Goal: Task Accomplishment & Management: Complete application form

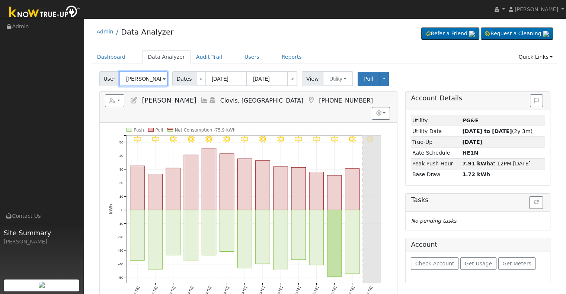
click at [145, 77] on input "Fahmy Attia" at bounding box center [143, 78] width 48 height 15
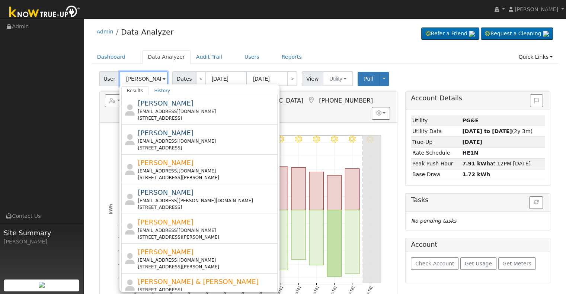
click at [143, 79] on input "Karr" at bounding box center [143, 78] width 48 height 15
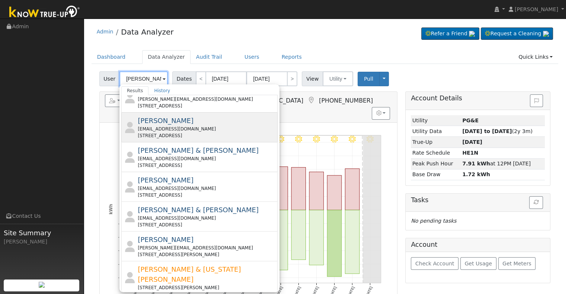
scroll to position [261, 0]
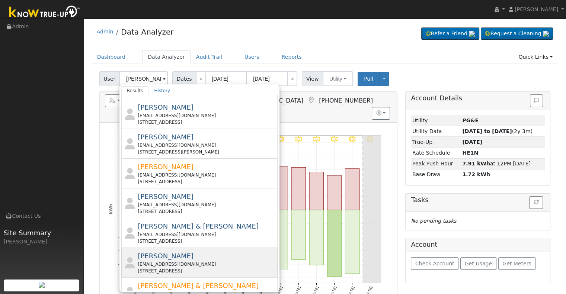
scroll to position [248, 0]
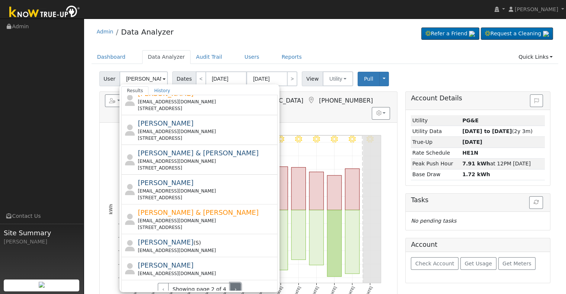
click at [230, 283] on button "›" at bounding box center [235, 289] width 11 height 13
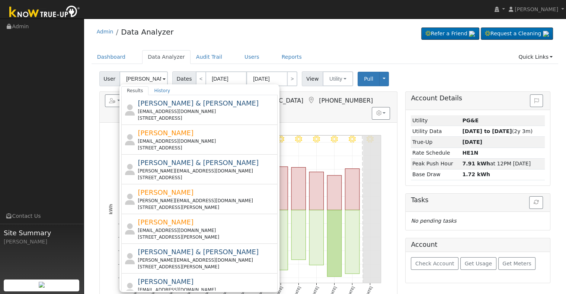
scroll to position [268, 0]
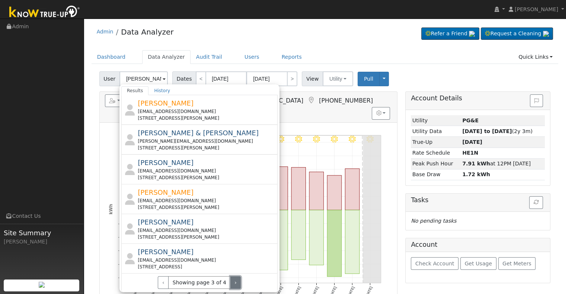
click at [230, 278] on button "›" at bounding box center [235, 283] width 11 height 13
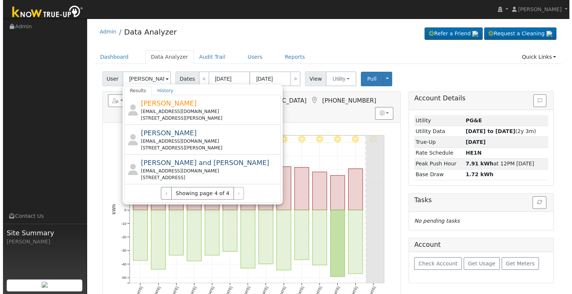
scroll to position [0, 0]
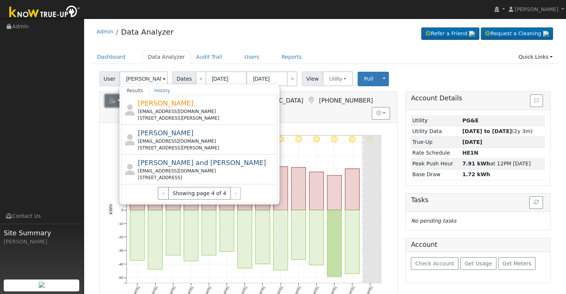
click at [112, 99] on icon "button" at bounding box center [112, 100] width 7 height 5
type input "Fahmy Attia"
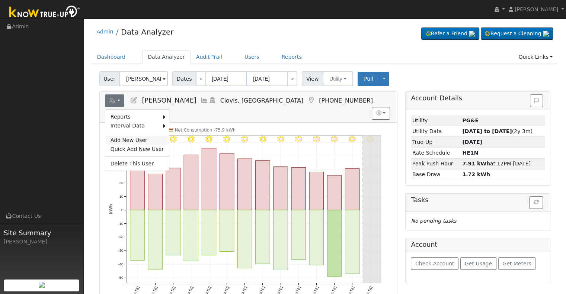
click at [117, 138] on link "Add New User" at bounding box center [137, 140] width 64 height 9
checkbox input "false"
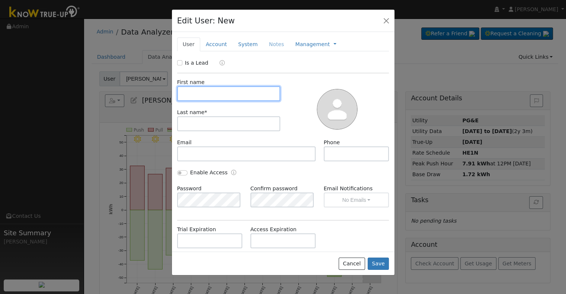
click at [211, 93] on input "text" at bounding box center [228, 93] width 103 height 15
paste input "Kelly Karr"
click at [204, 92] on input "Kelly Karr" at bounding box center [228, 93] width 103 height 15
type input "Kelly"
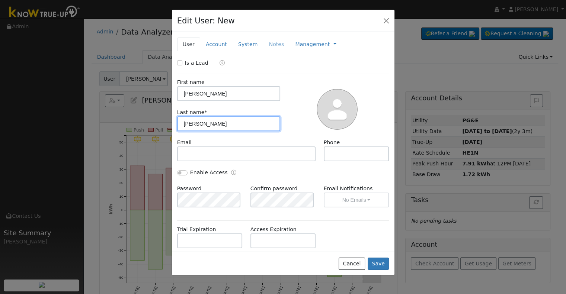
type input "Karr"
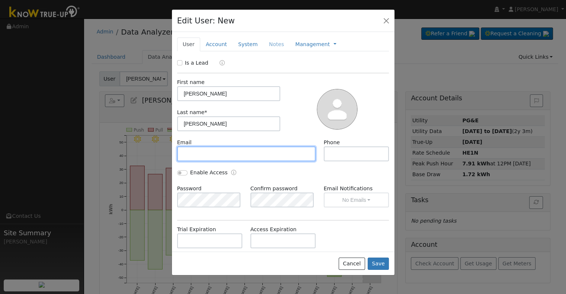
click at [210, 155] on input "text" at bounding box center [246, 154] width 139 height 15
paste input "noemail@gmail.com"
type input "noemail@gmail.com"
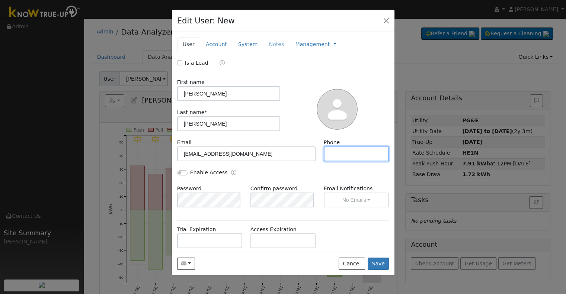
click at [365, 154] on input "text" at bounding box center [357, 154] width 66 height 15
paste input "(661) 238-9418"
type input "(661) 238-9418"
click at [184, 173] on input "Enable Access" at bounding box center [182, 172] width 10 height 5
checkbox input "true"
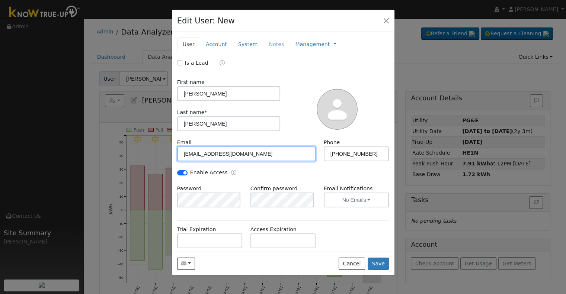
click at [246, 155] on input "noemail@gmail.com" at bounding box center [246, 154] width 139 height 15
paste input "bflymaiden@ao"
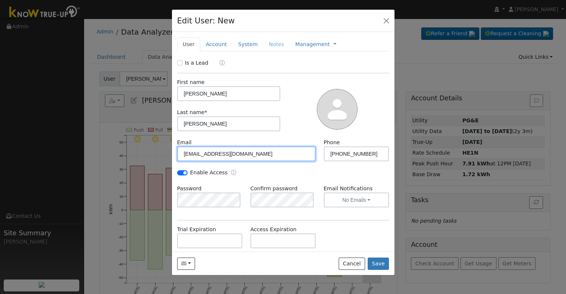
type input "bflymaiden@aol.com"
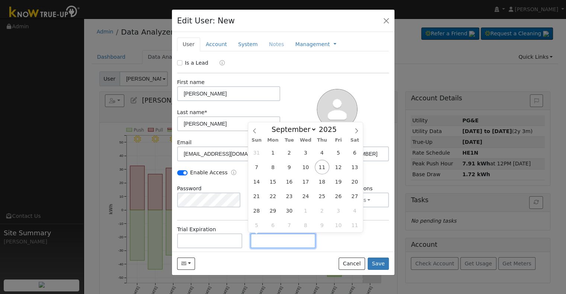
click at [287, 242] on input "text" at bounding box center [283, 241] width 66 height 15
click at [256, 240] on input "text" at bounding box center [283, 241] width 66 height 15
paste input "9/11/2025"
type input "09/11/2030"
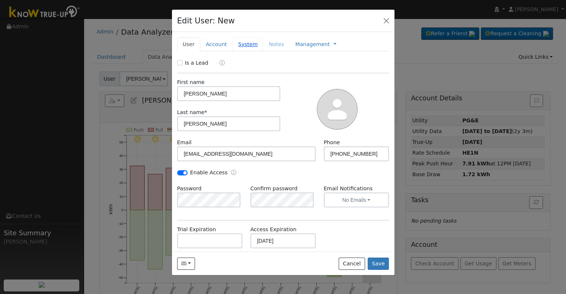
click at [244, 45] on link "System" at bounding box center [248, 45] width 31 height 14
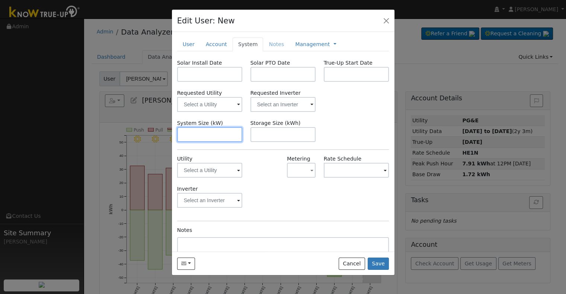
click at [214, 131] on input "text" at bounding box center [210, 134] width 66 height 15
paste input "4.100"
type input "4.1"
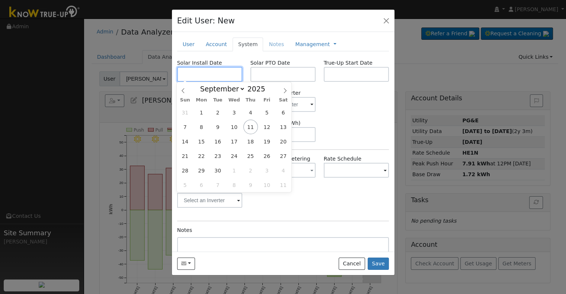
click at [205, 76] on input "text" at bounding box center [210, 74] width 66 height 15
paste input "7/30/2025"
type input "07/30/2025"
select select "6"
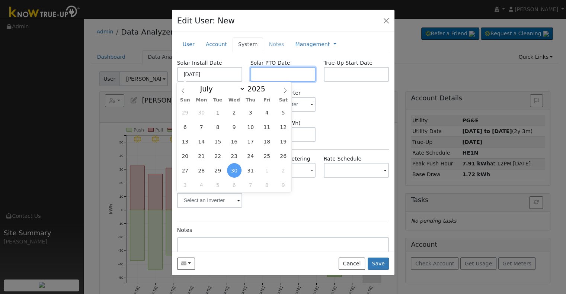
click at [266, 73] on input "text" at bounding box center [283, 74] width 66 height 15
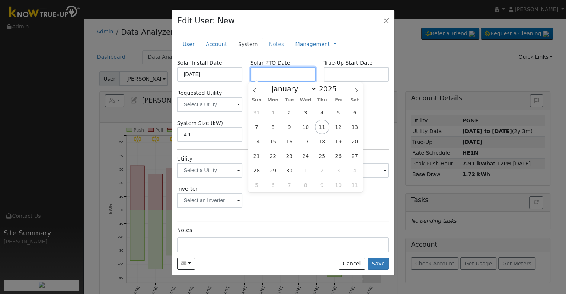
paste input "9/11/2025"
type input "[DATE]"
click at [352, 74] on input "text" at bounding box center [357, 74] width 66 height 15
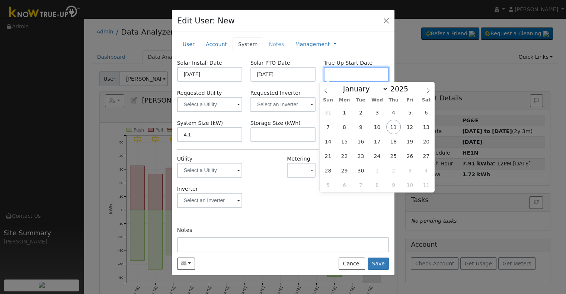
paste input "9/11/2025"
type input "[DATE]"
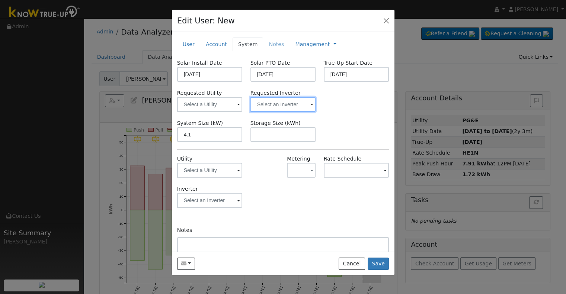
click at [271, 103] on input "text" at bounding box center [283, 104] width 66 height 15
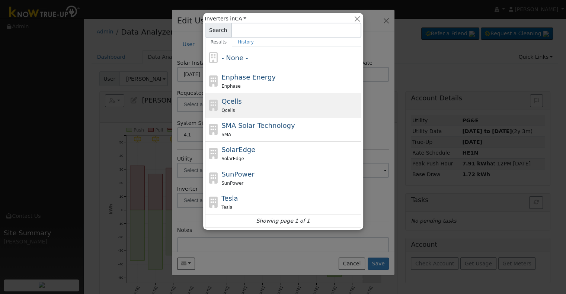
click at [272, 103] on div "Qcells Qcells" at bounding box center [290, 105] width 138 height 18
type input "Qcells"
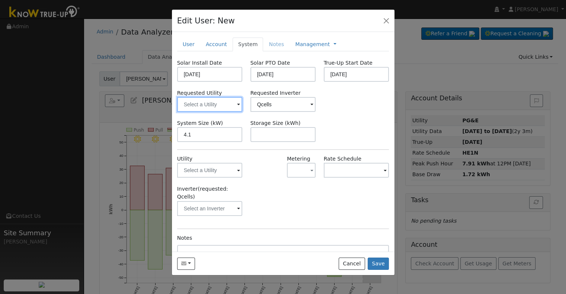
click at [191, 104] on input "text" at bounding box center [210, 104] width 66 height 15
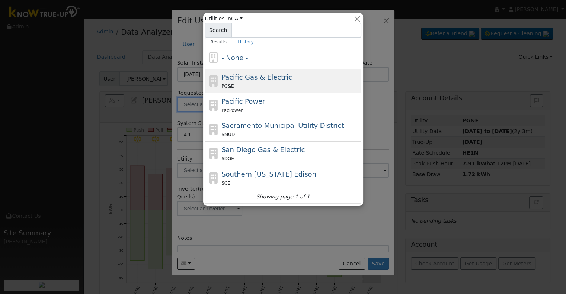
click at [256, 76] on span "Pacific Gas & Electric" at bounding box center [256, 77] width 70 height 8
type input "Pacific Gas & Electric"
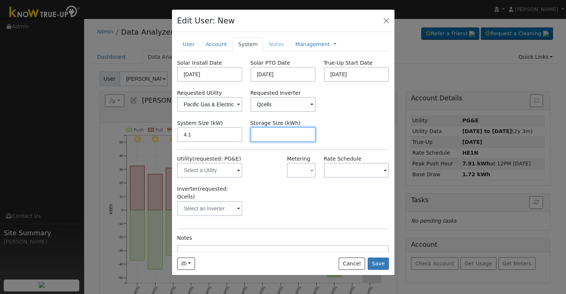
click at [289, 133] on input "text" at bounding box center [283, 134] width 66 height 15
paste input "10.00"
type input "10"
click at [300, 45] on link "Management" at bounding box center [312, 45] width 35 height 8
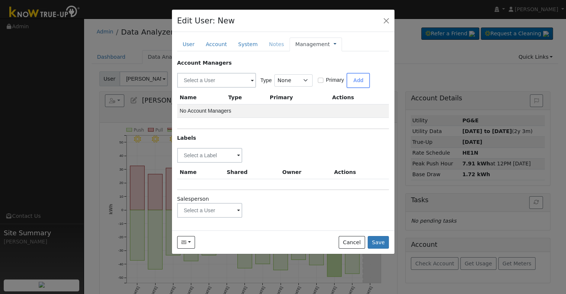
click at [333, 44] on link at bounding box center [334, 45] width 3 height 8
click at [334, 67] on link "Billing" at bounding box center [360, 68] width 52 height 10
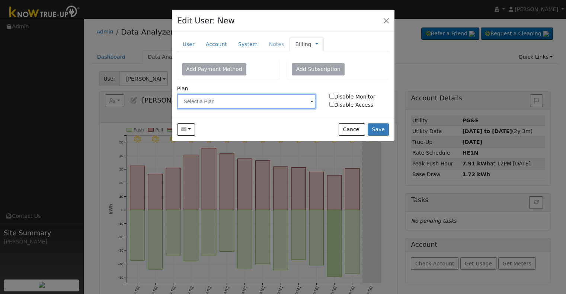
click at [243, 105] on input "text" at bounding box center [246, 101] width 139 height 15
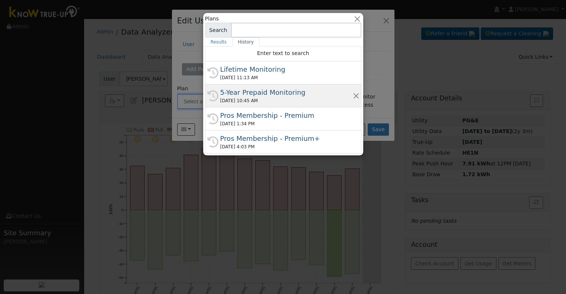
click at [278, 95] on div "5-Year Prepaid Monitoring" at bounding box center [286, 92] width 132 height 10
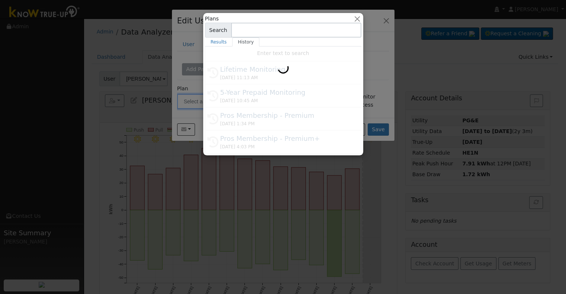
type input "5-Year Prepaid Monitoring"
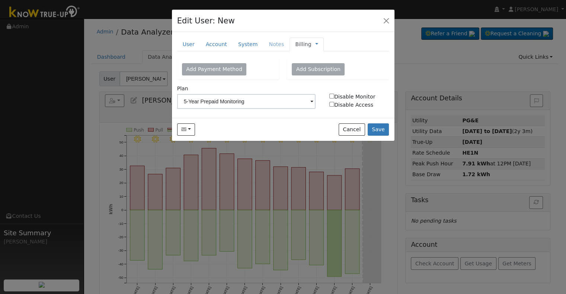
click at [312, 44] on span "Management Billing Timeline" at bounding box center [315, 44] width 7 height 6
click at [315, 44] on link at bounding box center [316, 45] width 3 height 8
click at [316, 57] on link "Management" at bounding box center [342, 57] width 52 height 10
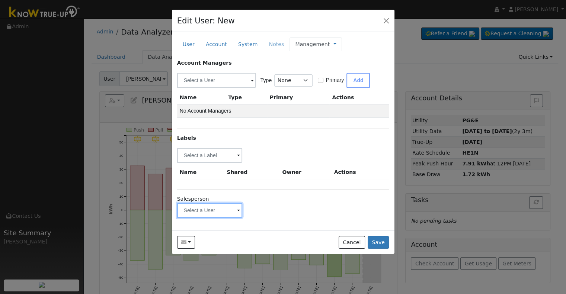
click at [201, 208] on input "text" at bounding box center [210, 210] width 66 height 15
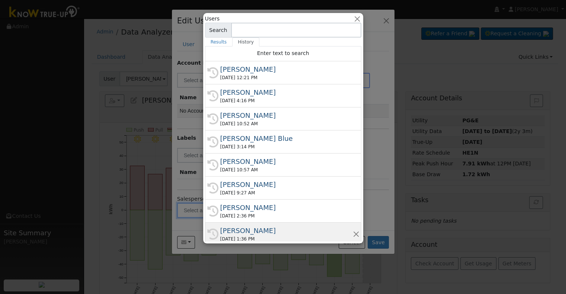
click at [253, 231] on div "Justin Beck" at bounding box center [286, 231] width 132 height 10
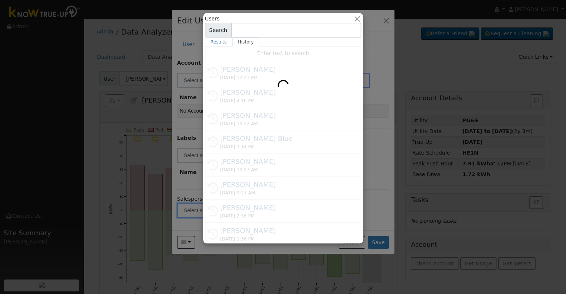
type input "Justin Beck"
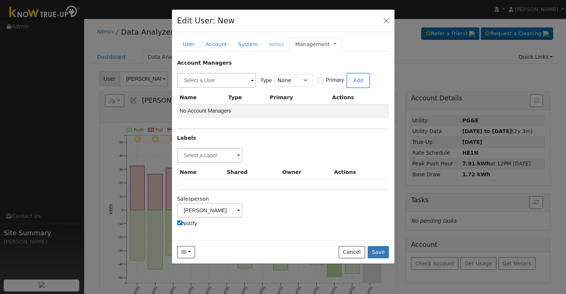
click at [190, 223] on label "Notify" at bounding box center [187, 224] width 20 height 8
click at [182, 223] on input "Notify" at bounding box center [179, 223] width 5 height 5
checkbox input "false"
click at [207, 154] on input "text" at bounding box center [210, 155] width 66 height 15
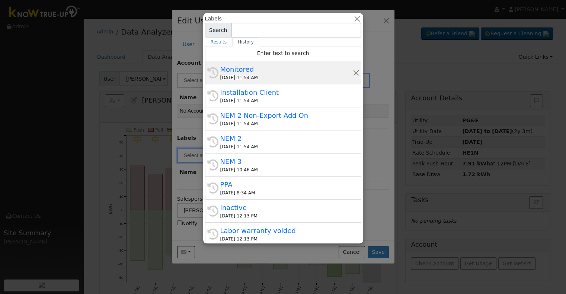
click at [275, 71] on div "Monitored" at bounding box center [286, 69] width 132 height 10
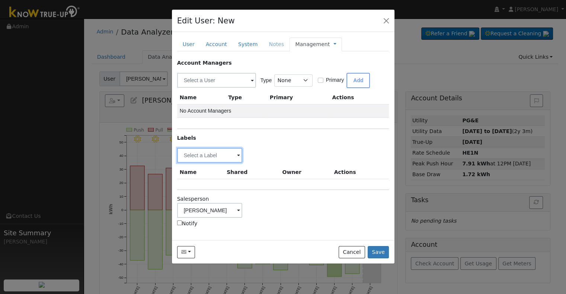
click at [207, 153] on input "text" at bounding box center [210, 155] width 66 height 15
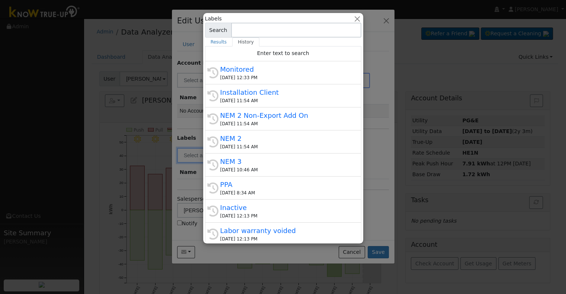
click at [376, 220] on div at bounding box center [283, 147] width 566 height 294
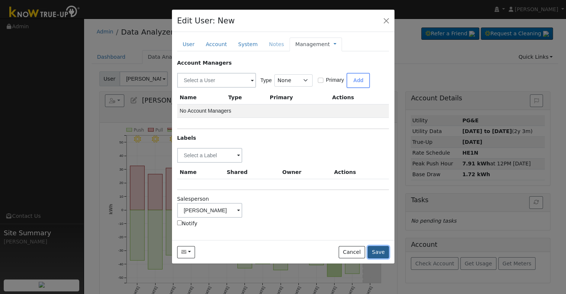
click at [381, 246] on button "Save" at bounding box center [379, 252] width 22 height 13
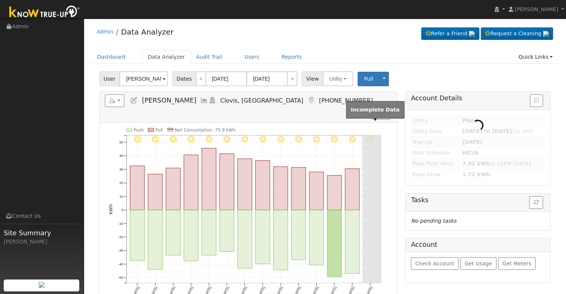
type input "Kelly Karr"
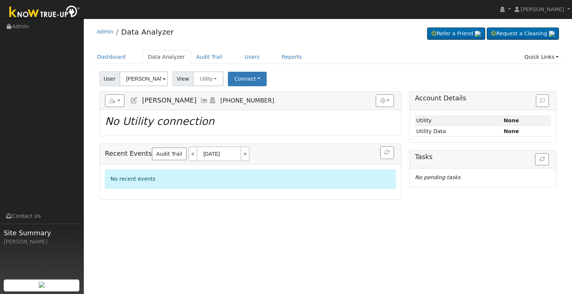
click at [134, 99] on icon at bounding box center [134, 100] width 8 height 7
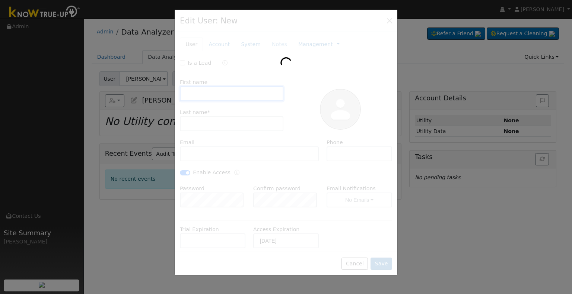
type input "Kelly"
type input "Karr"
type input "bflymaiden@aol.com"
type input "(661) 238-9418"
type input "Justin Beck"
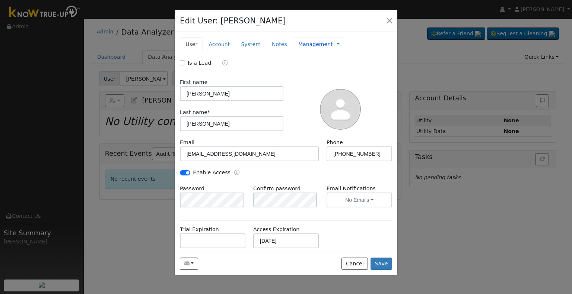
click at [309, 44] on link "Management" at bounding box center [315, 45] width 35 height 8
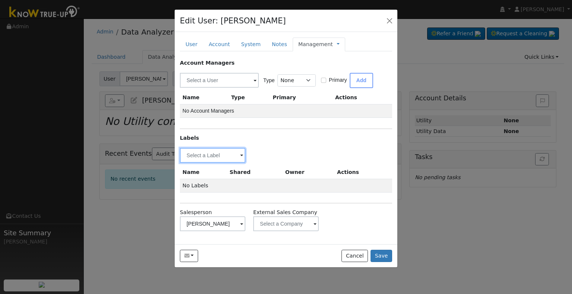
click at [209, 156] on input "text" at bounding box center [213, 155] width 66 height 15
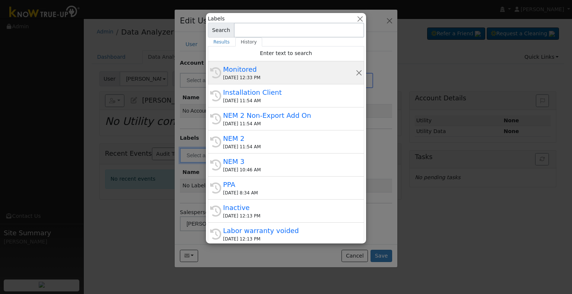
click at [249, 71] on div "Monitored" at bounding box center [289, 69] width 132 height 10
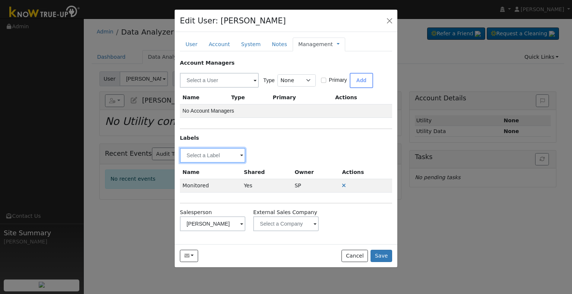
click at [195, 153] on input "text" at bounding box center [213, 155] width 66 height 15
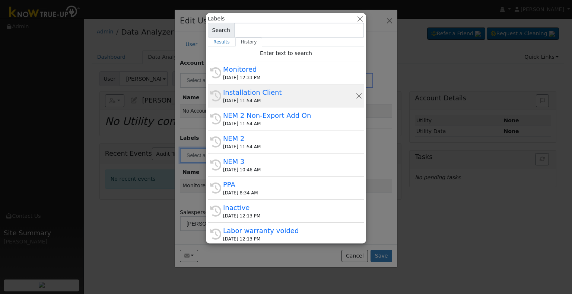
click at [249, 95] on div "Installation Client" at bounding box center [289, 92] width 132 height 10
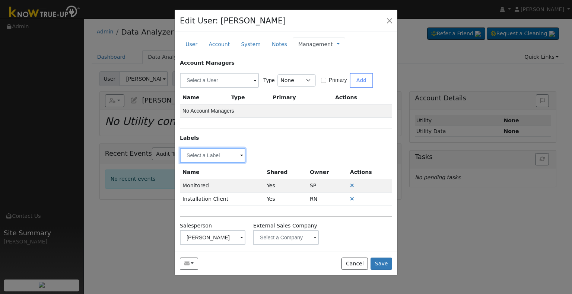
click at [205, 153] on input "text" at bounding box center [213, 155] width 66 height 15
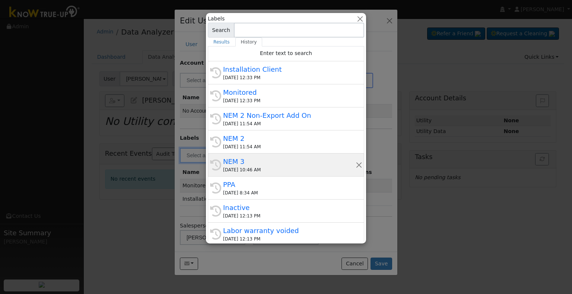
click at [288, 169] on div "09/11/2025 10:46 AM" at bounding box center [289, 170] width 132 height 7
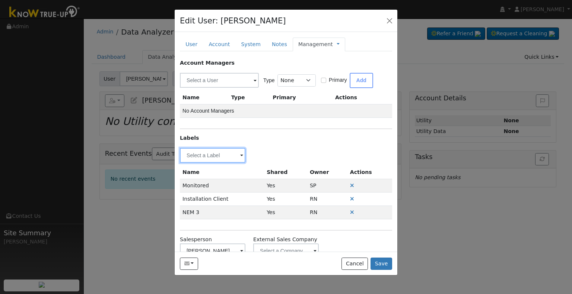
click at [210, 152] on input "text" at bounding box center [213, 155] width 66 height 15
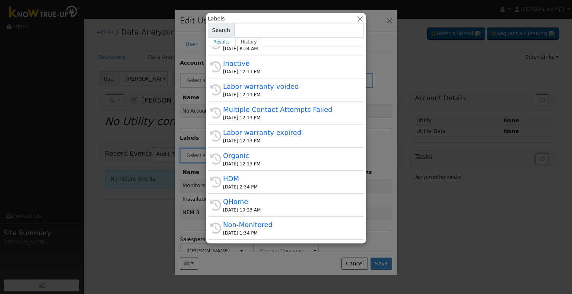
scroll to position [149, 0]
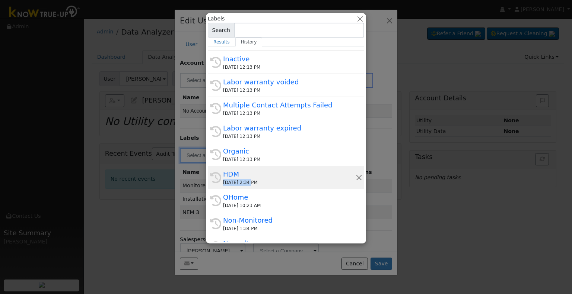
click at [249, 179] on span "HDM 09/09/2025 2:34 PM" at bounding box center [289, 177] width 132 height 17
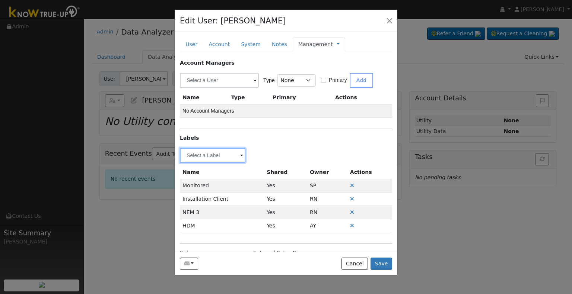
click at [207, 156] on input "text" at bounding box center [213, 155] width 66 height 15
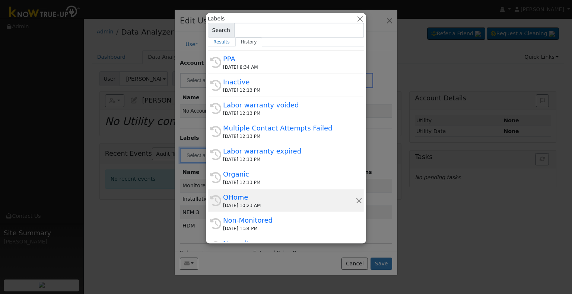
click at [263, 201] on div "QHome" at bounding box center [289, 197] width 132 height 10
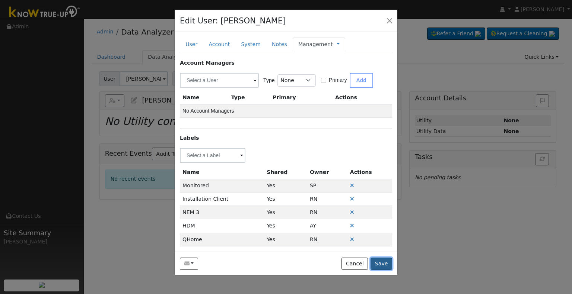
click at [384, 265] on button "Save" at bounding box center [381, 264] width 22 height 13
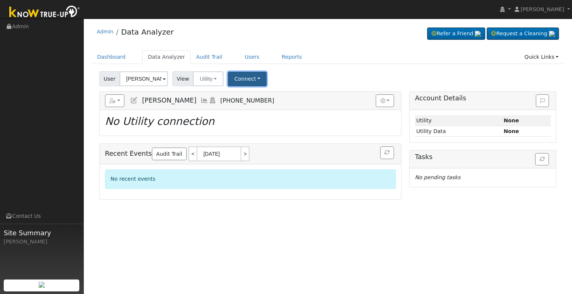
click at [242, 75] on button "Connect" at bounding box center [247, 79] width 39 height 15
click at [255, 92] on link "Select a Provider" at bounding box center [257, 95] width 58 height 10
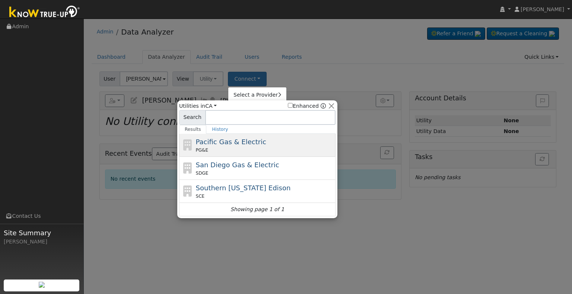
click at [253, 141] on div "Pacific Gas & Electric PG&E" at bounding box center [265, 145] width 138 height 17
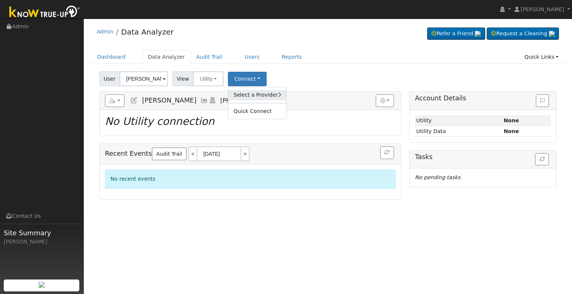
click at [252, 90] on link "Select a Provider" at bounding box center [257, 95] width 58 height 10
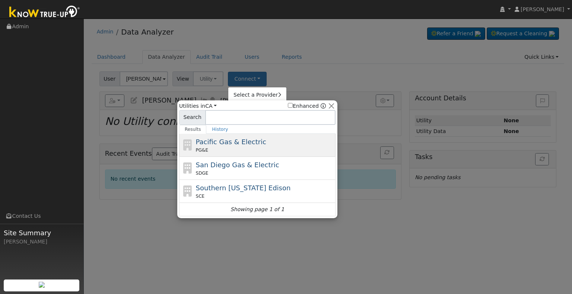
click at [249, 142] on span "Pacific Gas & Electric" at bounding box center [231, 142] width 70 height 8
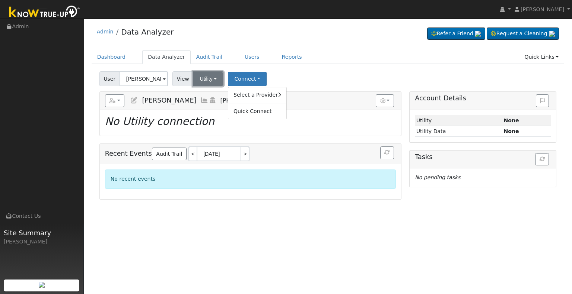
click at [205, 79] on button "Utility" at bounding box center [208, 78] width 31 height 15
click at [211, 108] on link "Solar" at bounding box center [218, 106] width 52 height 10
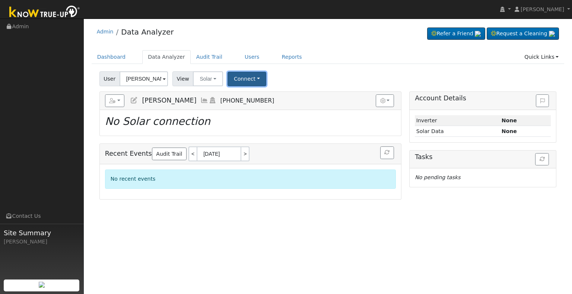
click at [243, 80] on button "Connect" at bounding box center [246, 79] width 39 height 15
click at [252, 94] on link "Select a Provider" at bounding box center [256, 95] width 58 height 10
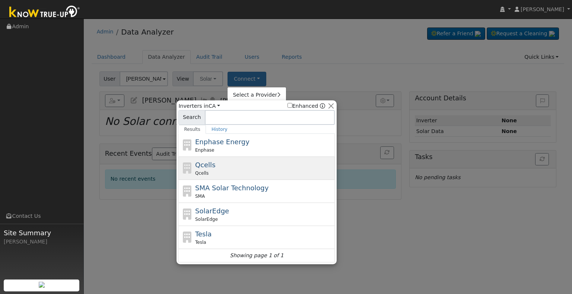
click at [225, 165] on div "Qcells Qcells" at bounding box center [264, 168] width 138 height 17
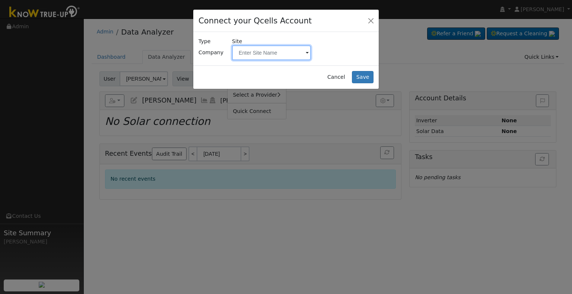
click at [258, 54] on input "text" at bounding box center [271, 52] width 79 height 15
paste input "Karr, Kelly"
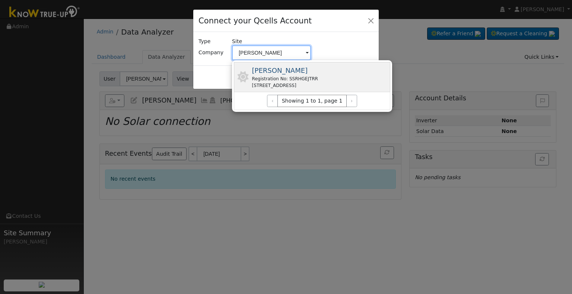
type input "Karr, Kelly"
click at [318, 70] on div "Karr, Kelly Registration No: SSRHGEJTRR 4609 Fishering Dr, Bakersfield, CA 9330…" at bounding box center [285, 77] width 66 height 23
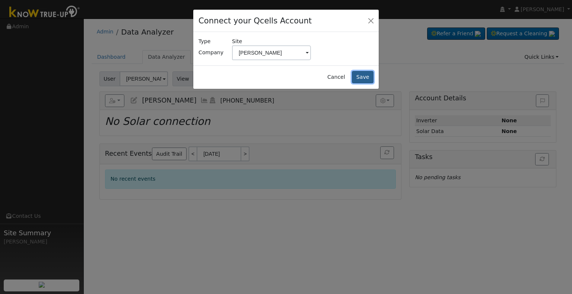
click at [365, 74] on button "Save" at bounding box center [363, 77] width 22 height 13
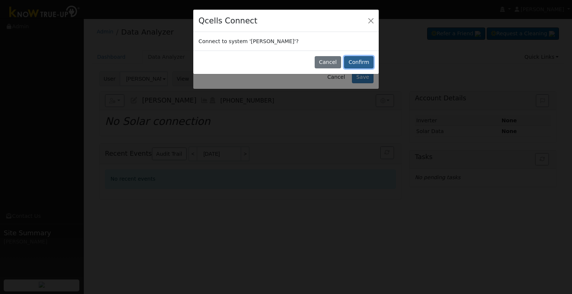
click at [364, 65] on button "Confirm" at bounding box center [358, 62] width 29 height 13
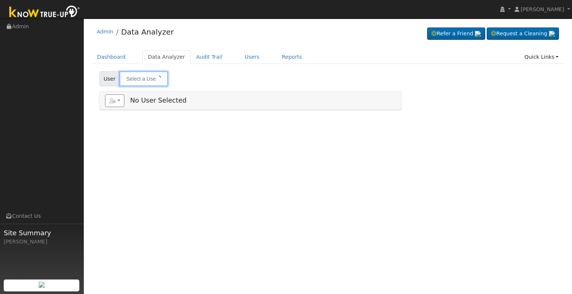
type input "[PERSON_NAME]"
